Goal: Task Accomplishment & Management: Use online tool/utility

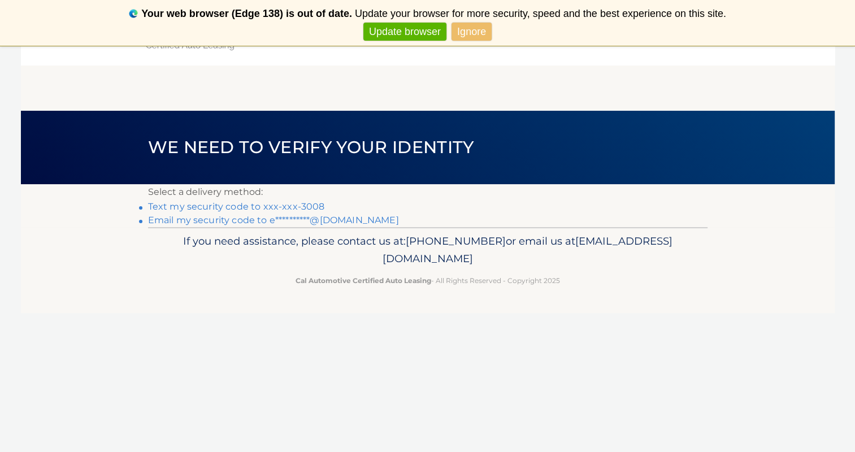
click at [235, 208] on link "Text my security code to xxx-xxx-3008" at bounding box center [236, 206] width 177 height 11
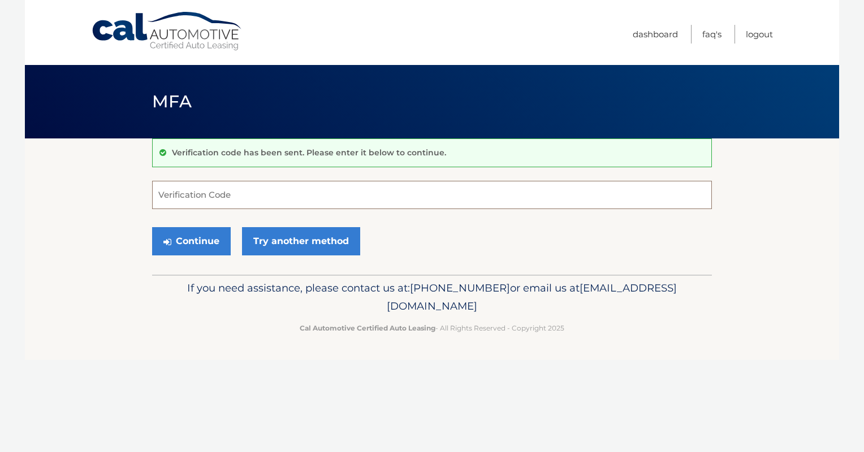
click at [208, 194] on input "Verification Code" at bounding box center [432, 195] width 560 height 28
type input "880402"
click at [181, 243] on button "Continue" at bounding box center [191, 241] width 79 height 28
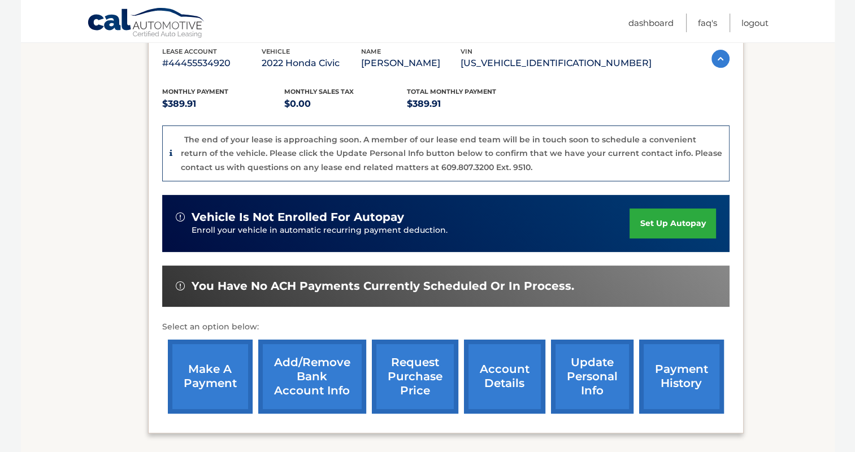
scroll to position [226, 0]
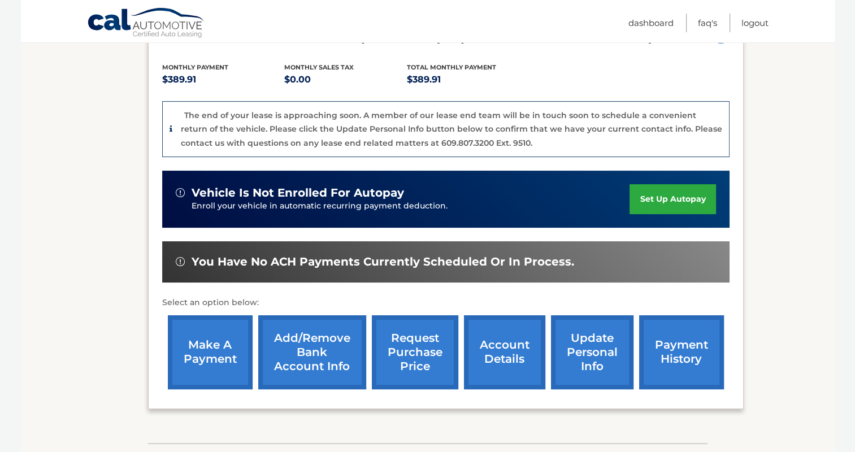
click at [202, 362] on link "make a payment" at bounding box center [210, 352] width 85 height 74
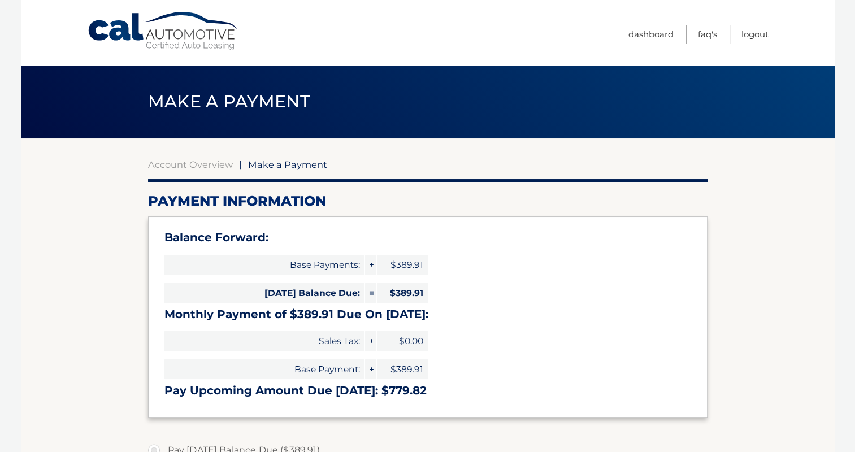
select select "ZGE3ZWEzZGUtZmJlNi00ZDc0LWI5ZjgtNDY2N2U5NDJlMThk"
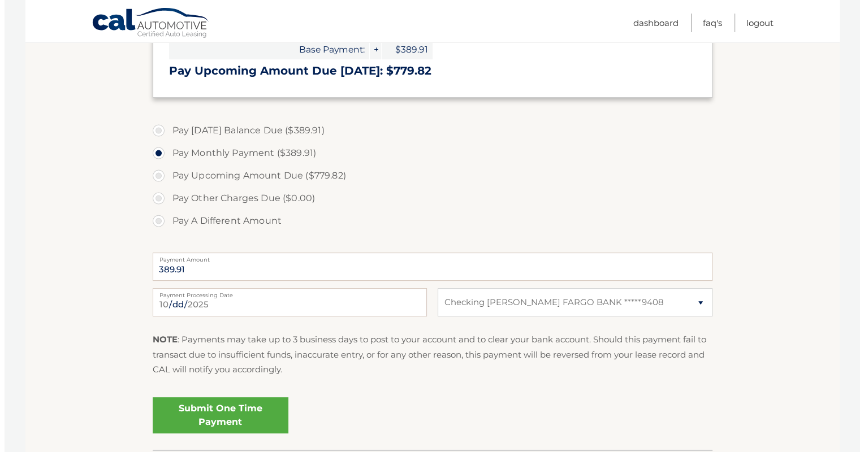
scroll to position [339, 0]
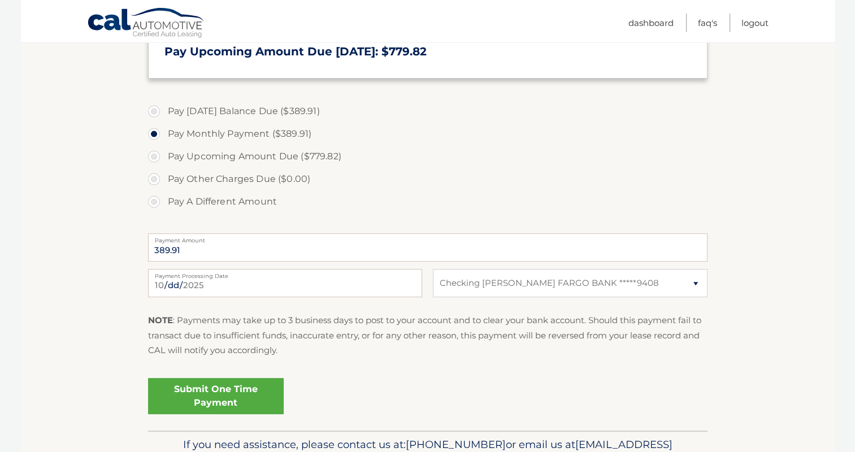
click at [185, 398] on link "Submit One Time Payment" at bounding box center [216, 396] width 136 height 36
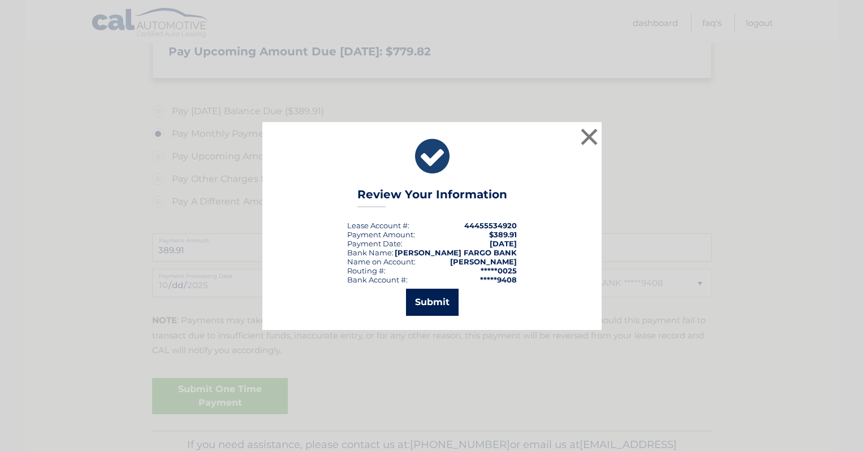
click at [439, 299] on button "Submit" at bounding box center [432, 302] width 53 height 27
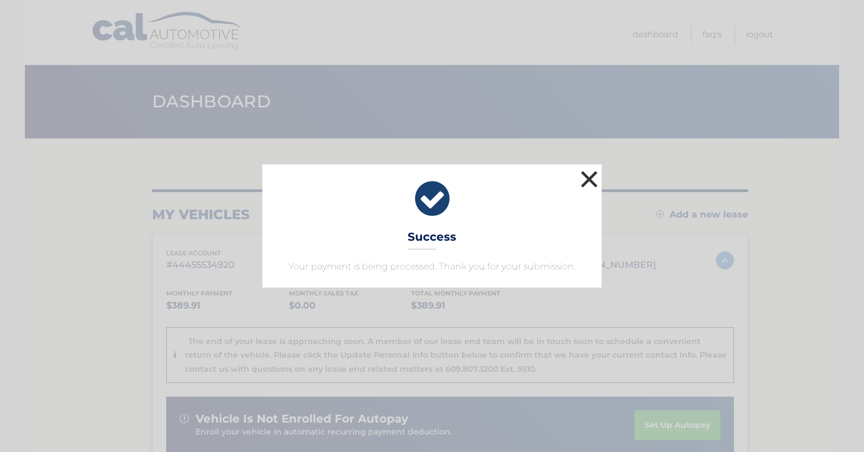
click at [590, 180] on button "×" at bounding box center [589, 179] width 23 height 23
